Goal: Task Accomplishment & Management: Manage account settings

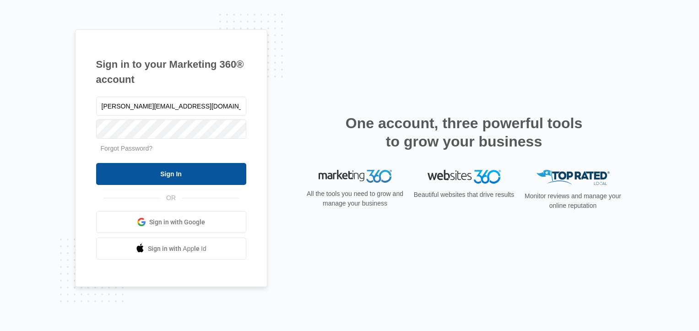
click at [172, 173] on input "Sign In" at bounding box center [171, 174] width 150 height 22
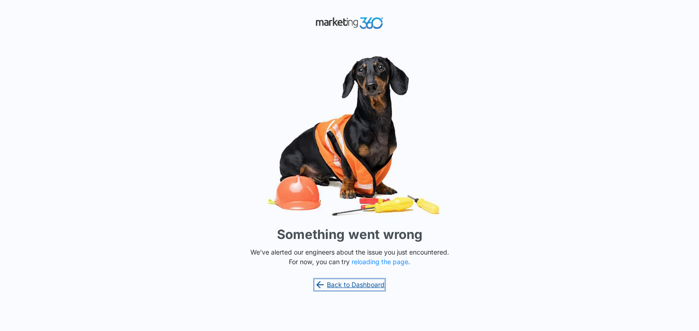
click at [357, 283] on link "Back to Dashboard" at bounding box center [349, 284] width 70 height 11
